Goal: Information Seeking & Learning: Learn about a topic

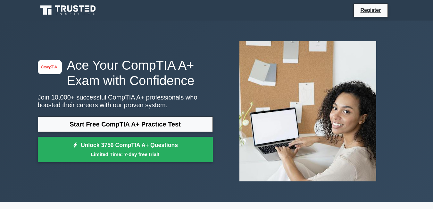
scroll to position [32, 0]
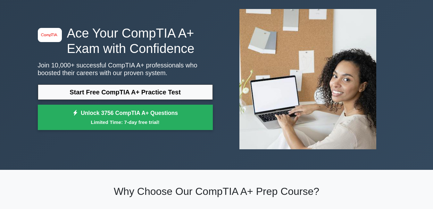
click at [116, 89] on link "Start Free CompTIA A+ Practice Test" at bounding box center [125, 91] width 175 height 15
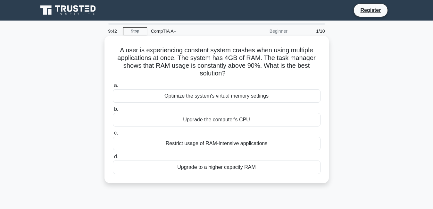
click at [219, 169] on div "Upgrade to a higher capacity RAM" at bounding box center [217, 166] width 208 height 13
click at [113, 159] on input "d. Upgrade to a higher capacity RAM" at bounding box center [113, 157] width 0 height 4
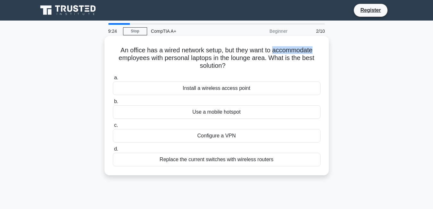
drag, startPoint x: 276, startPoint y: 49, endPoint x: 316, endPoint y: 48, distance: 40.1
click at [316, 48] on h5 "An office has a wired network setup, but they want to accommodate employees wit…" at bounding box center [216, 58] width 209 height 24
copy h5 "accommodate"
click at [244, 161] on div "Replace the current switches with wireless routers" at bounding box center [217, 159] width 208 height 13
click at [113, 151] on input "d. Replace the current switches with wireless routers" at bounding box center [113, 149] width 0 height 4
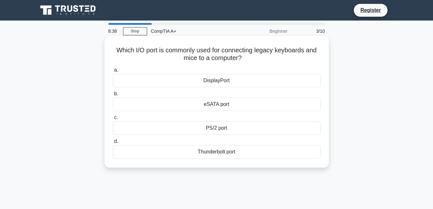
click at [225, 154] on div "Thunderbolt port" at bounding box center [217, 151] width 208 height 13
click at [113, 143] on input "d. Thunderbolt port" at bounding box center [113, 141] width 0 height 4
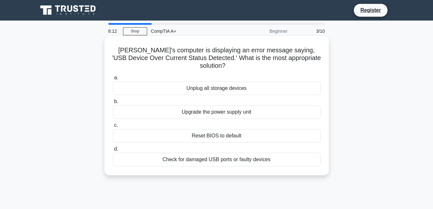
click at [224, 154] on div "Check for damaged USB ports or faulty devices" at bounding box center [217, 159] width 208 height 13
click at [113, 151] on input "d. Check for damaged USB ports or faulty devices" at bounding box center [113, 149] width 0 height 4
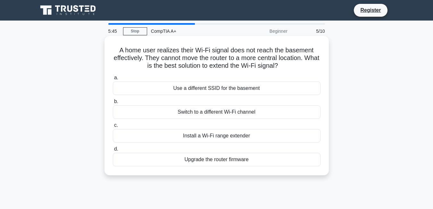
click at [265, 137] on div "Install a Wi-Fi range extender" at bounding box center [217, 135] width 208 height 13
click at [113, 127] on input "c. Install a Wi-Fi range extender" at bounding box center [113, 125] width 0 height 4
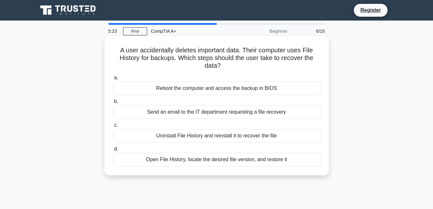
click at [258, 161] on div "Open File History, locate the desired file version, and restore it" at bounding box center [217, 159] width 208 height 13
click at [113, 151] on input "d. Open File History, locate the desired file version, and restore it" at bounding box center [113, 149] width 0 height 4
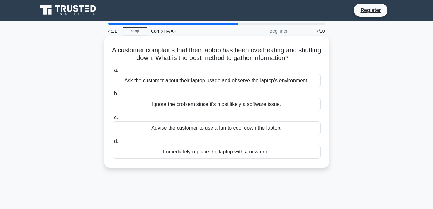
click at [260, 130] on div "Advise the customer to use a fan to cool down the laptop." at bounding box center [217, 127] width 208 height 13
click at [113, 120] on input "c. Advise the customer to use a fan to cool down the laptop." at bounding box center [113, 118] width 0 height 4
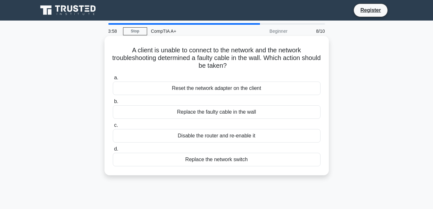
click at [252, 112] on div "Replace the faulty cable in the wall" at bounding box center [217, 111] width 208 height 13
click at [113, 104] on input "b. Replace the faulty cable in the wall" at bounding box center [113, 101] width 0 height 4
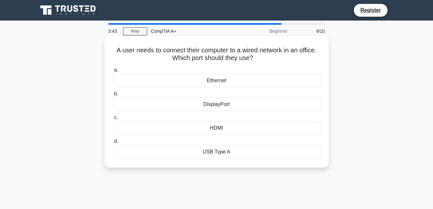
click at [222, 82] on div "Ethernet" at bounding box center [217, 80] width 208 height 13
click at [113, 72] on input "a. Ethernet" at bounding box center [113, 70] width 0 height 4
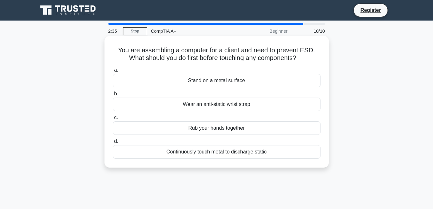
click at [243, 107] on div "Wear an anti-static wrist strap" at bounding box center [217, 104] width 208 height 13
click at [113, 96] on input "b. Wear an anti-static wrist strap" at bounding box center [113, 94] width 0 height 4
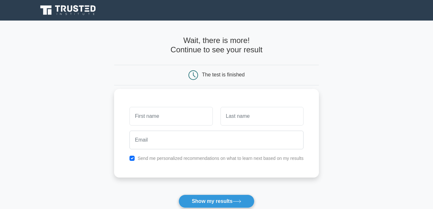
click at [164, 122] on input "text" at bounding box center [171, 116] width 83 height 19
click at [162, 119] on input "text" at bounding box center [171, 116] width 83 height 19
type input "khyber"
click at [257, 120] on input "text" at bounding box center [262, 116] width 83 height 19
type input "qallamyar"
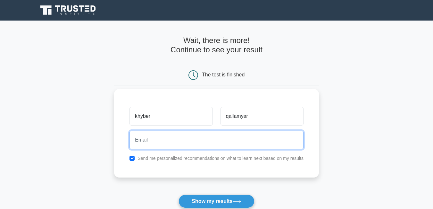
click at [183, 136] on input "email" at bounding box center [217, 140] width 174 height 19
type input "qallamyarwaziri@gmail.com"
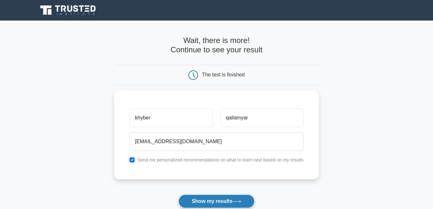
click at [223, 201] on button "Show my results" at bounding box center [217, 200] width 76 height 13
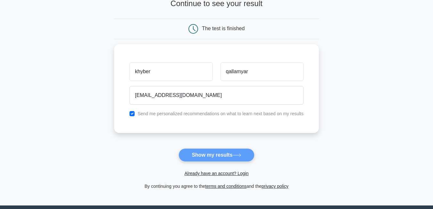
scroll to position [96, 0]
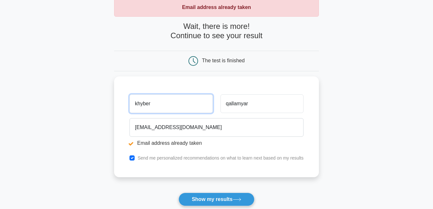
scroll to position [96, 0]
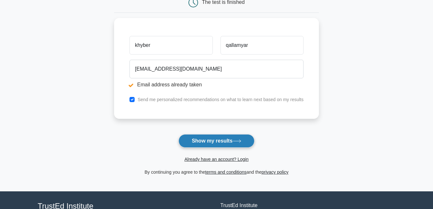
click at [233, 144] on button "Show my results" at bounding box center [217, 140] width 76 height 13
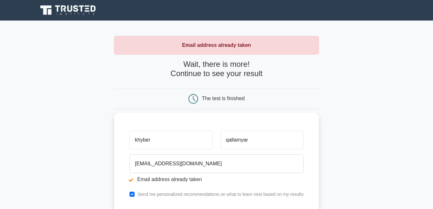
scroll to position [128, 0]
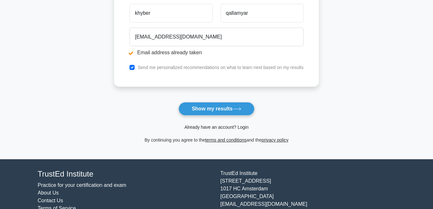
click at [207, 127] on link "Already have an account? Login" at bounding box center [216, 126] width 64 height 5
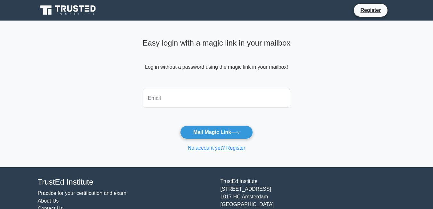
click at [166, 101] on input "email" at bounding box center [217, 98] width 148 height 19
type input "[EMAIL_ADDRESS][DOMAIN_NAME]"
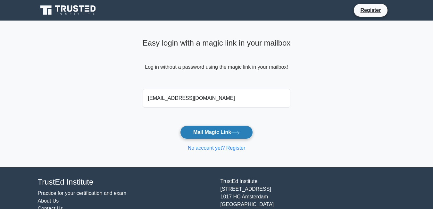
click at [200, 131] on button "Mail Magic Link" at bounding box center [216, 131] width 73 height 13
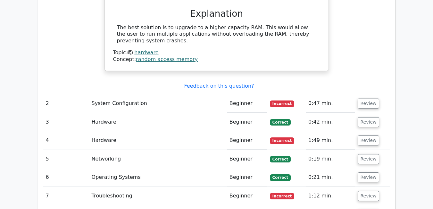
scroll to position [706, 0]
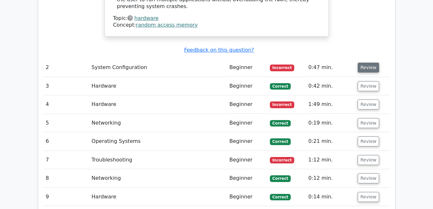
click at [367, 63] on button "Review" at bounding box center [369, 68] width 22 height 10
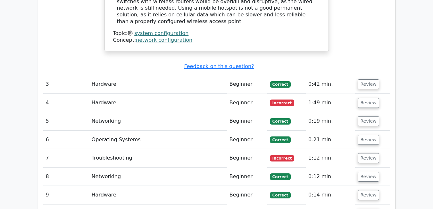
scroll to position [995, 0]
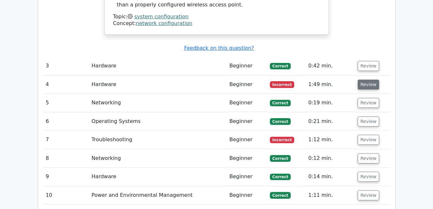
click at [368, 80] on button "Review" at bounding box center [369, 85] width 22 height 10
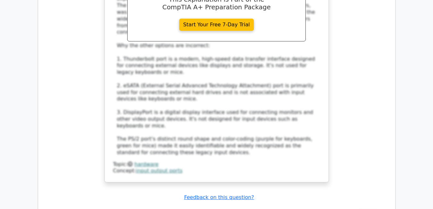
scroll to position [1348, 0]
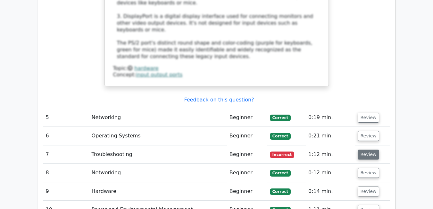
click at [364, 150] on button "Review" at bounding box center [369, 155] width 22 height 10
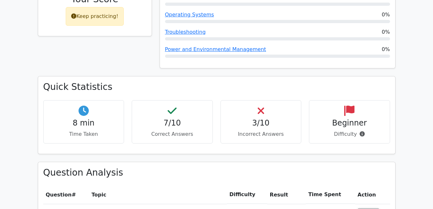
scroll to position [129, 0]
